Goal: Task Accomplishment & Management: Manage account settings

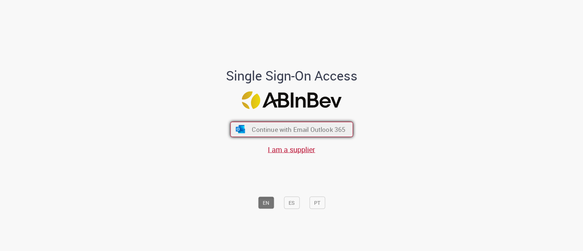
click at [317, 128] on span "Continue with Email Outlook 365" at bounding box center [299, 129] width 94 height 8
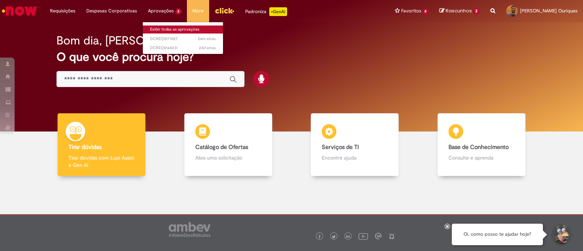
click at [170, 26] on link "Exibir todas as aprovações" at bounding box center [183, 29] width 80 height 8
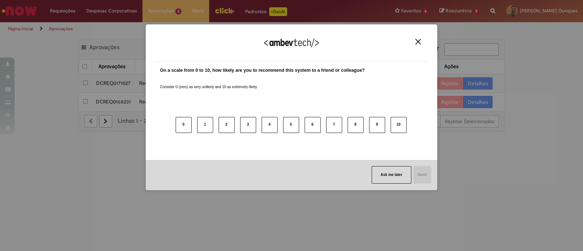
click at [418, 42] on img "Close" at bounding box center [417, 41] width 5 height 5
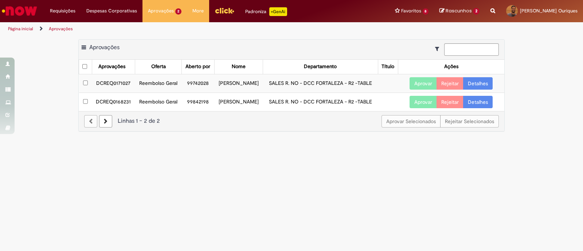
click at [124, 93] on td "DCREQ0171027" at bounding box center [113, 83] width 43 height 19
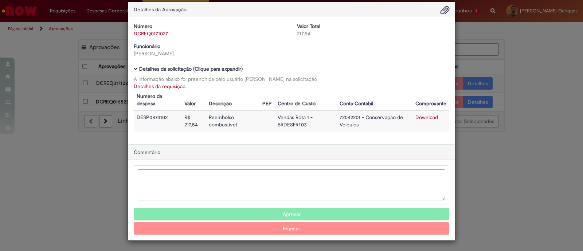
scroll to position [9, 0]
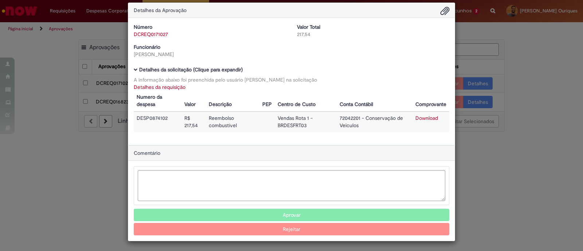
click at [347, 210] on button "Aprovar" at bounding box center [291, 215] width 315 height 12
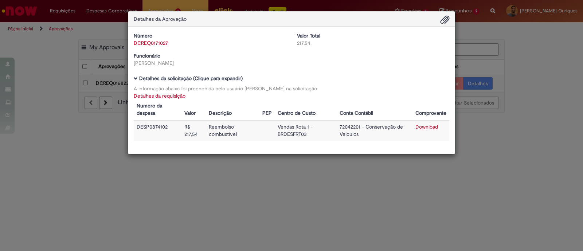
click at [124, 165] on div "Detalhes da Aprovação Número DCREQ0171027 Valor Total 217,54 Funcionário [PERSO…" at bounding box center [291, 125] width 583 height 251
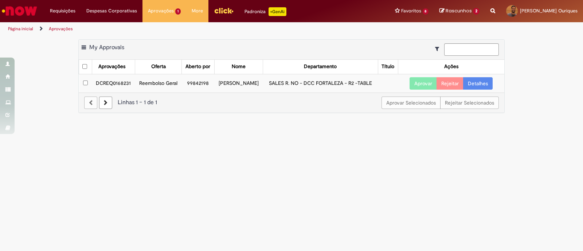
click at [114, 81] on td "DCREQ0168231" at bounding box center [113, 83] width 43 height 19
click at [422, 80] on button "Aprovar" at bounding box center [422, 83] width 27 height 12
